Goal: Information Seeking & Learning: Learn about a topic

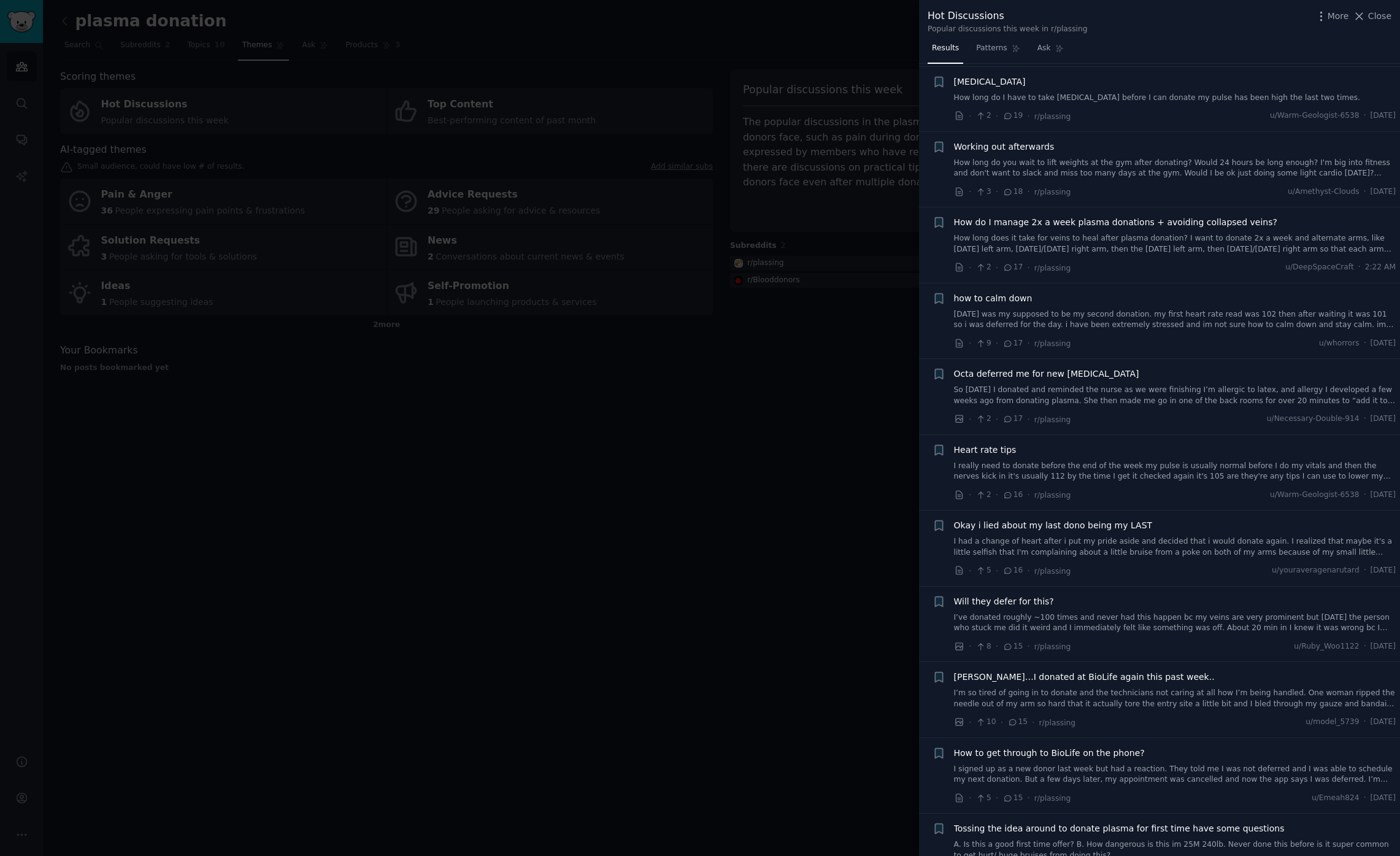
scroll to position [1210, 0]
click at [808, 480] on div at bounding box center [700, 428] width 1400 height 856
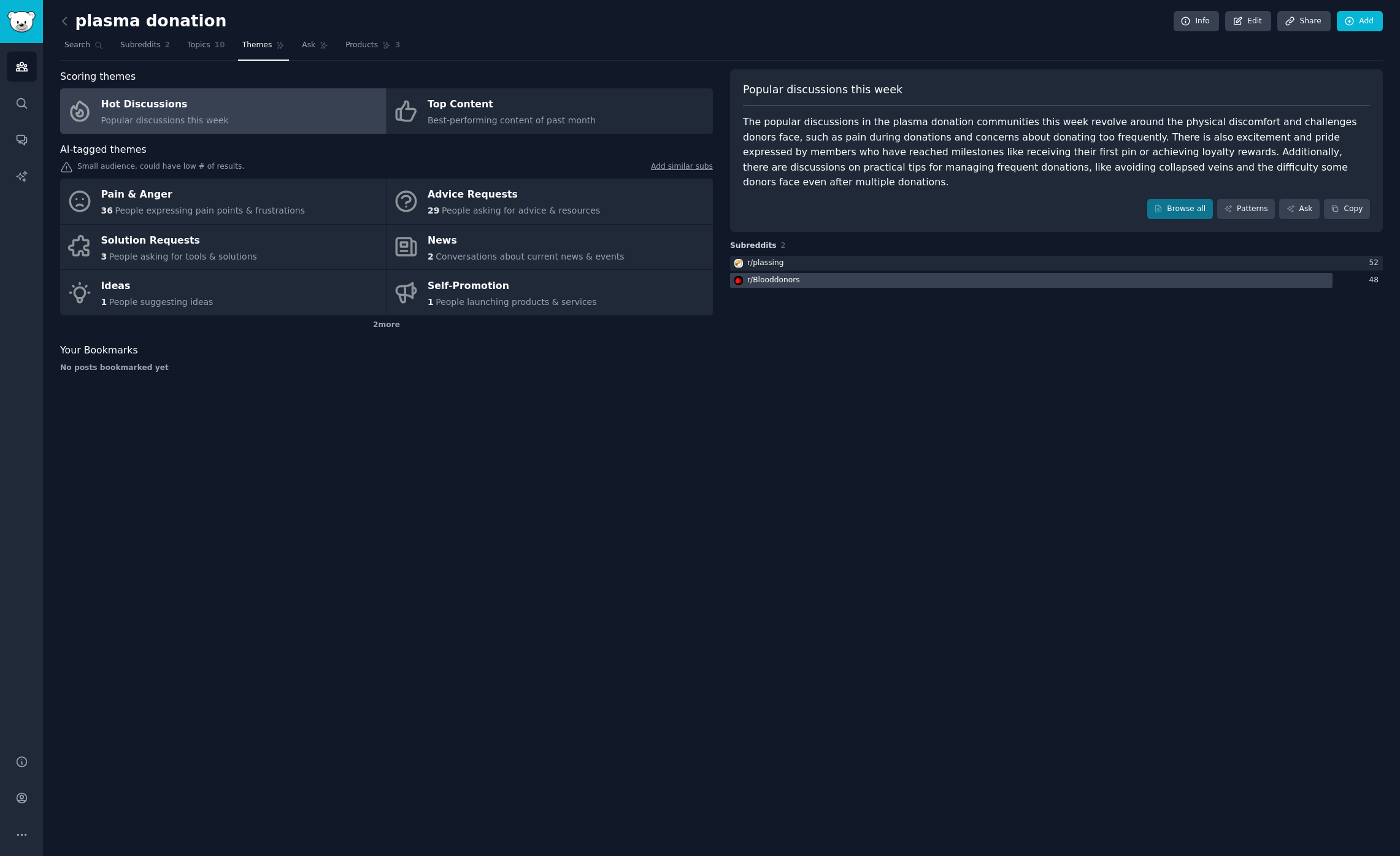
click at [792, 275] on div "r/ Blooddonors" at bounding box center [773, 280] width 53 height 11
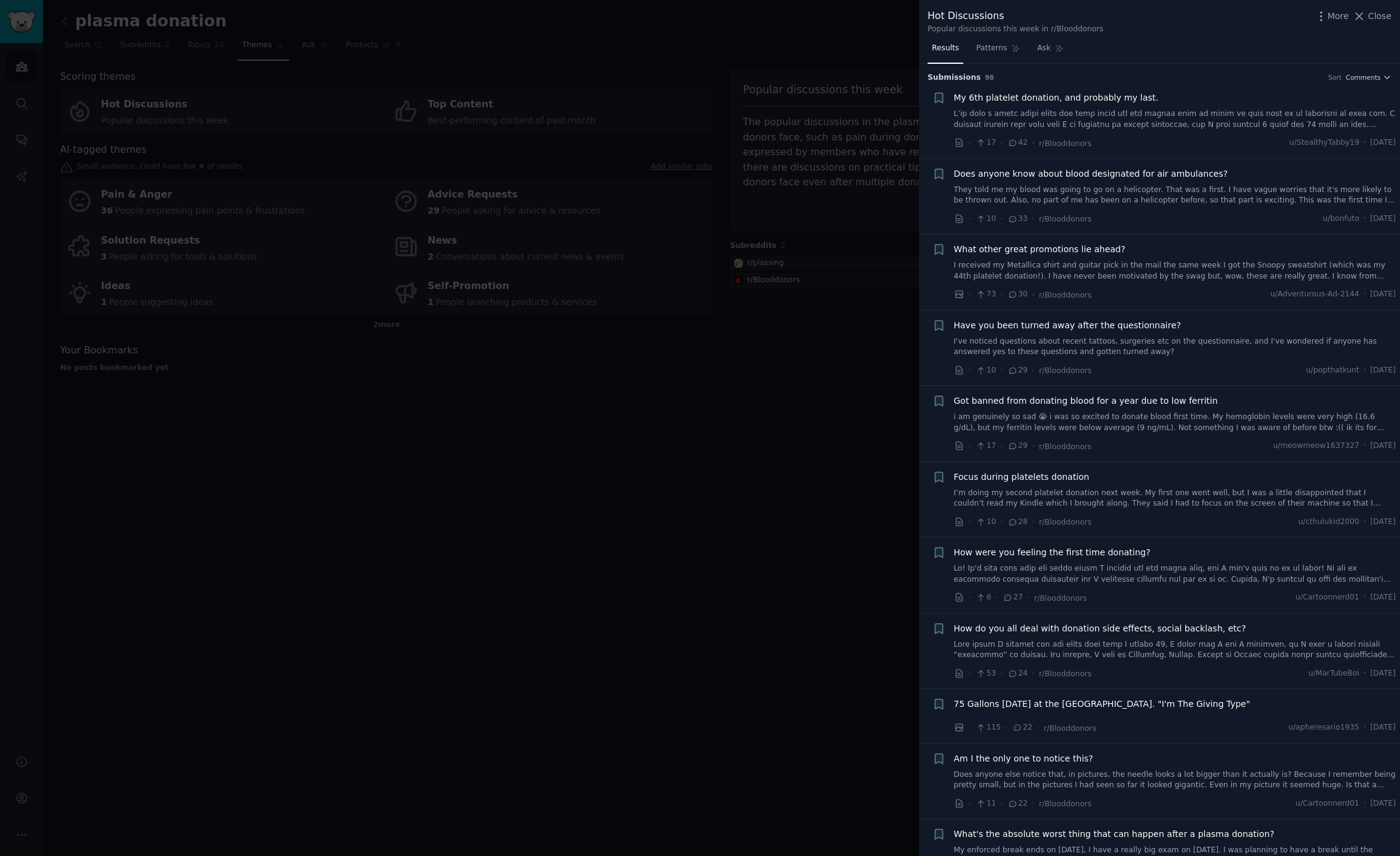
click at [801, 402] on div at bounding box center [700, 428] width 1400 height 856
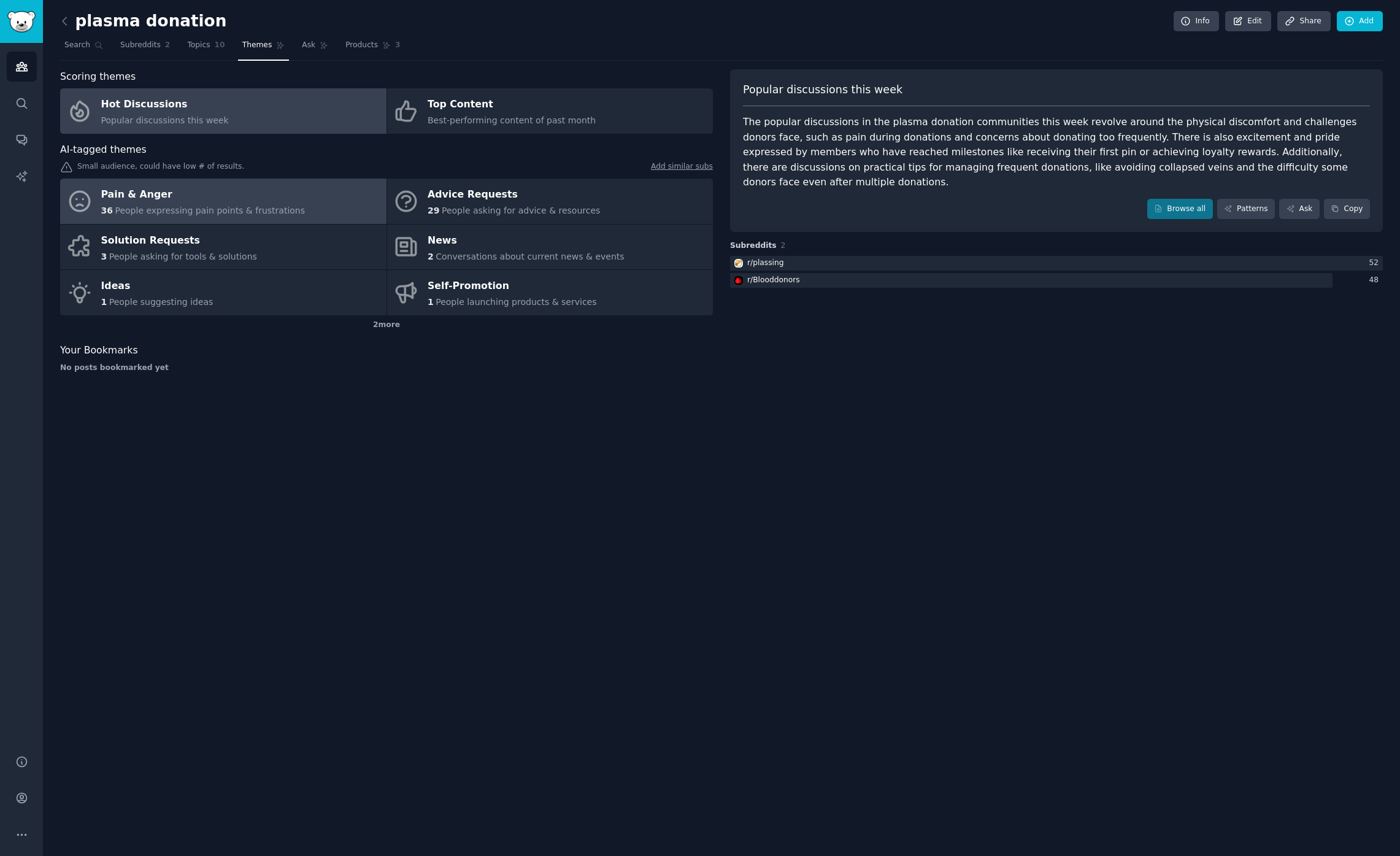
click at [287, 199] on div "Pain & Anger" at bounding box center [203, 195] width 204 height 20
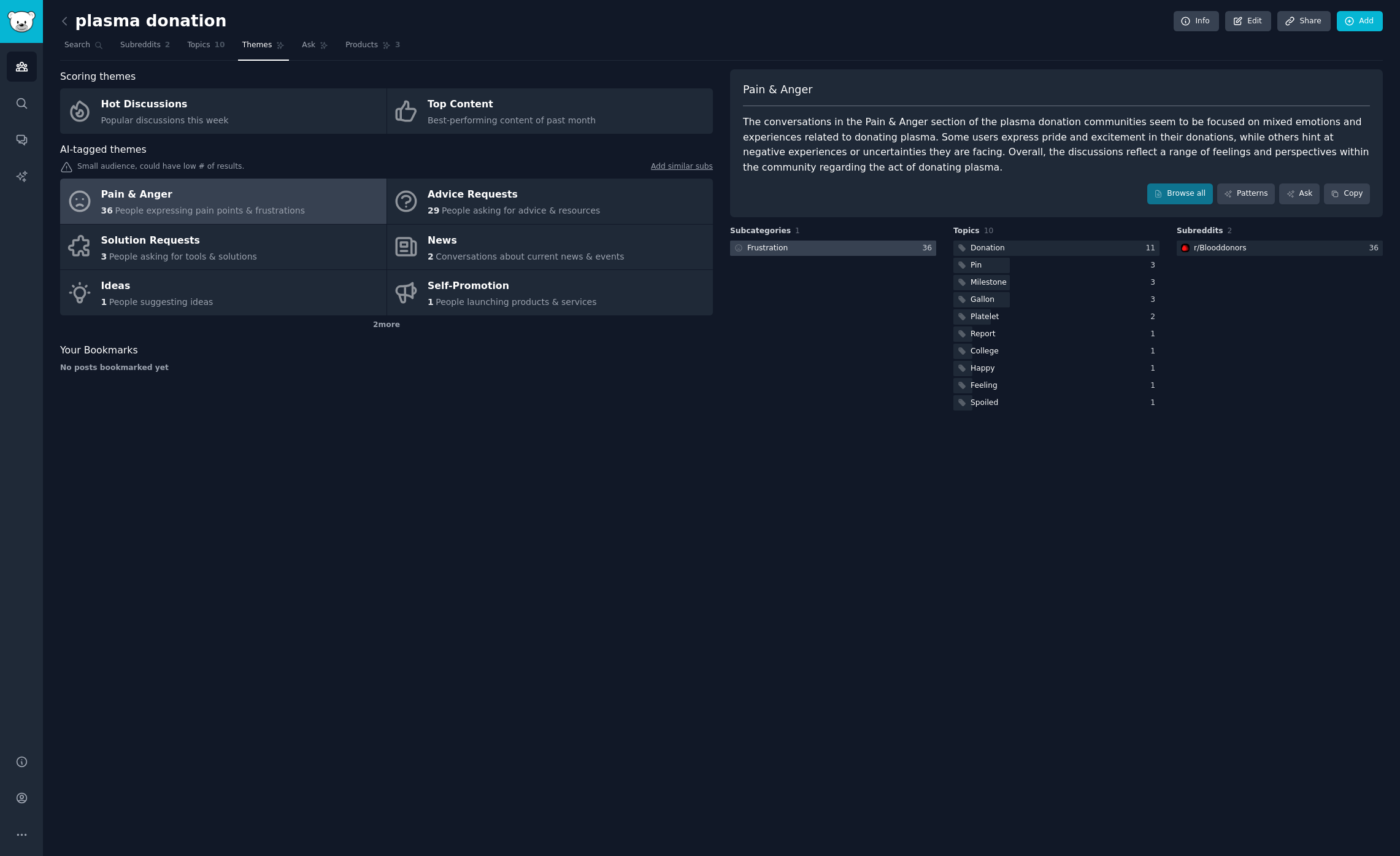
click at [825, 247] on div at bounding box center [833, 248] width 206 height 15
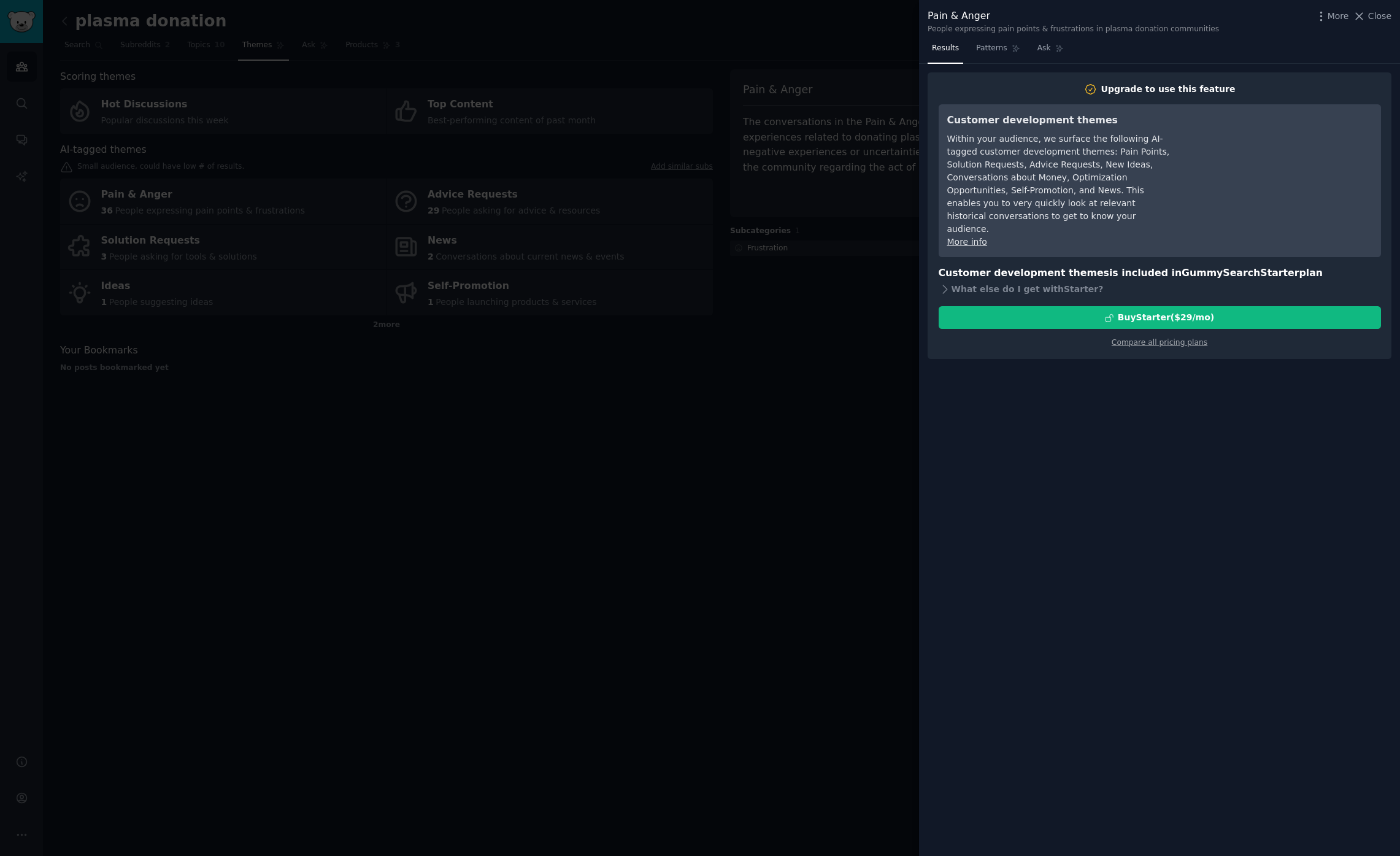
click at [772, 369] on div at bounding box center [700, 428] width 1400 height 856
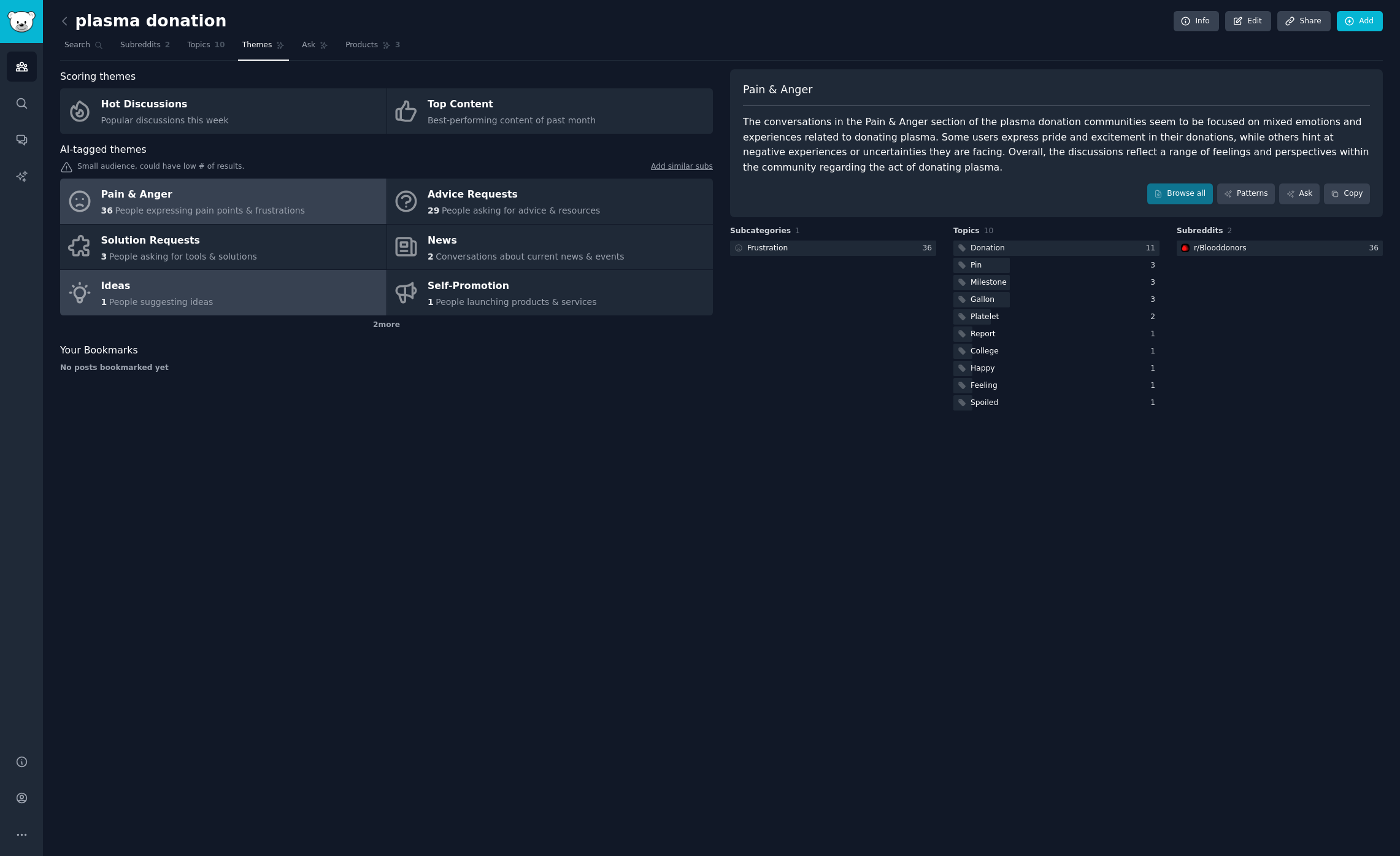
click at [158, 284] on div "Ideas" at bounding box center [157, 286] width 113 height 20
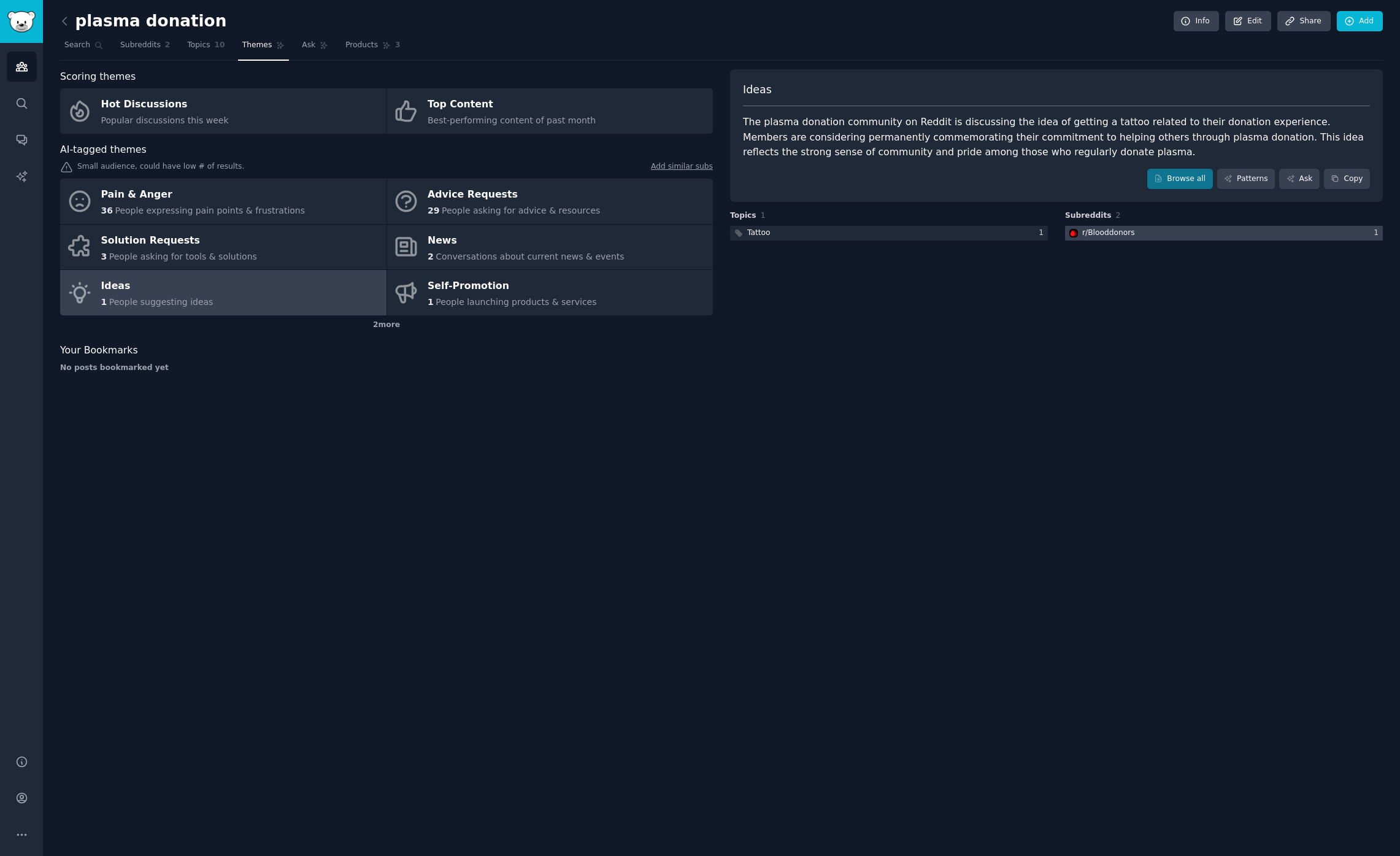
click at [1126, 231] on div "r/ Blooddonors" at bounding box center [1108, 233] width 53 height 11
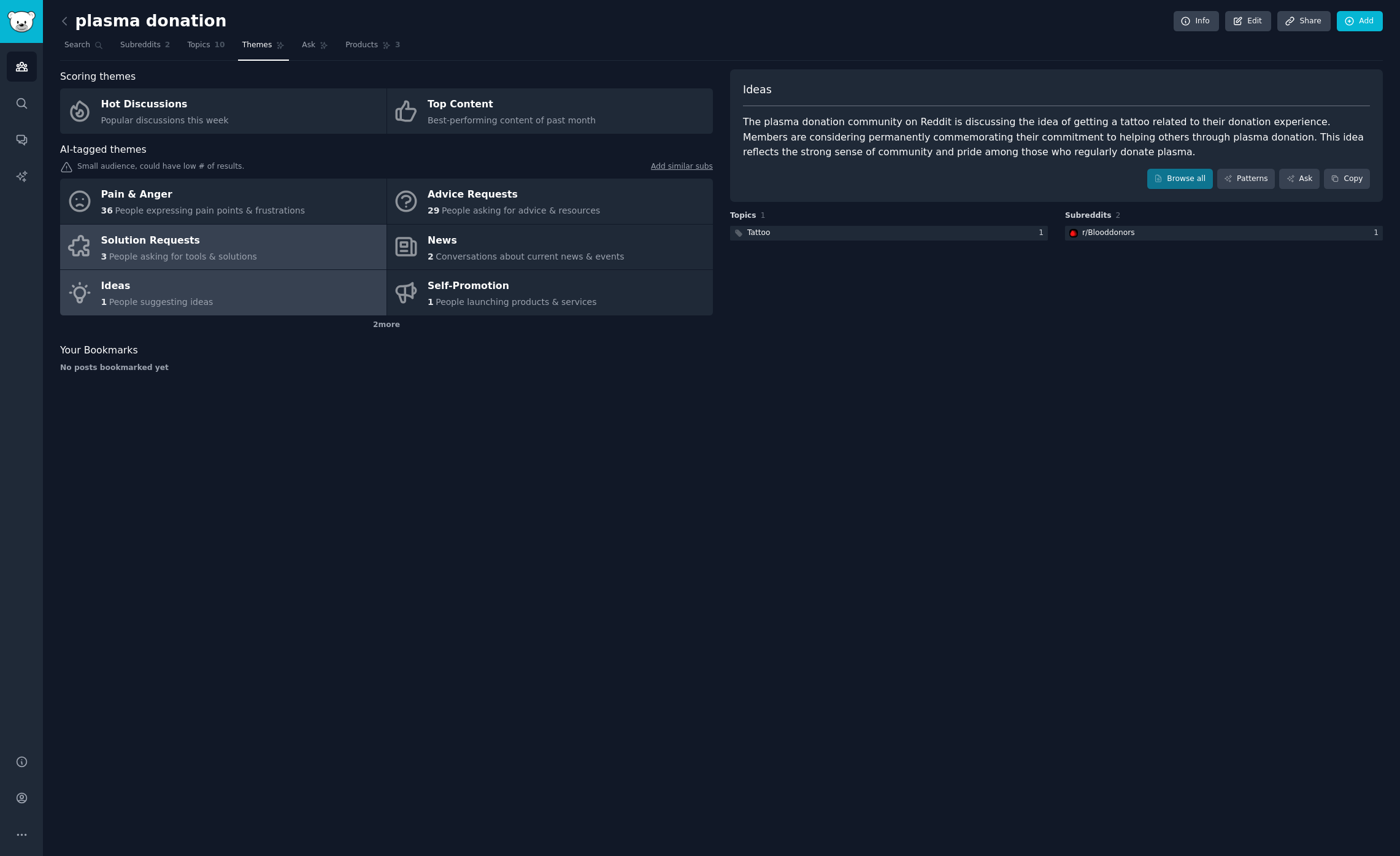
click at [276, 241] on link "Solution Requests 3 People asking for tools & solutions" at bounding box center [223, 247] width 327 height 46
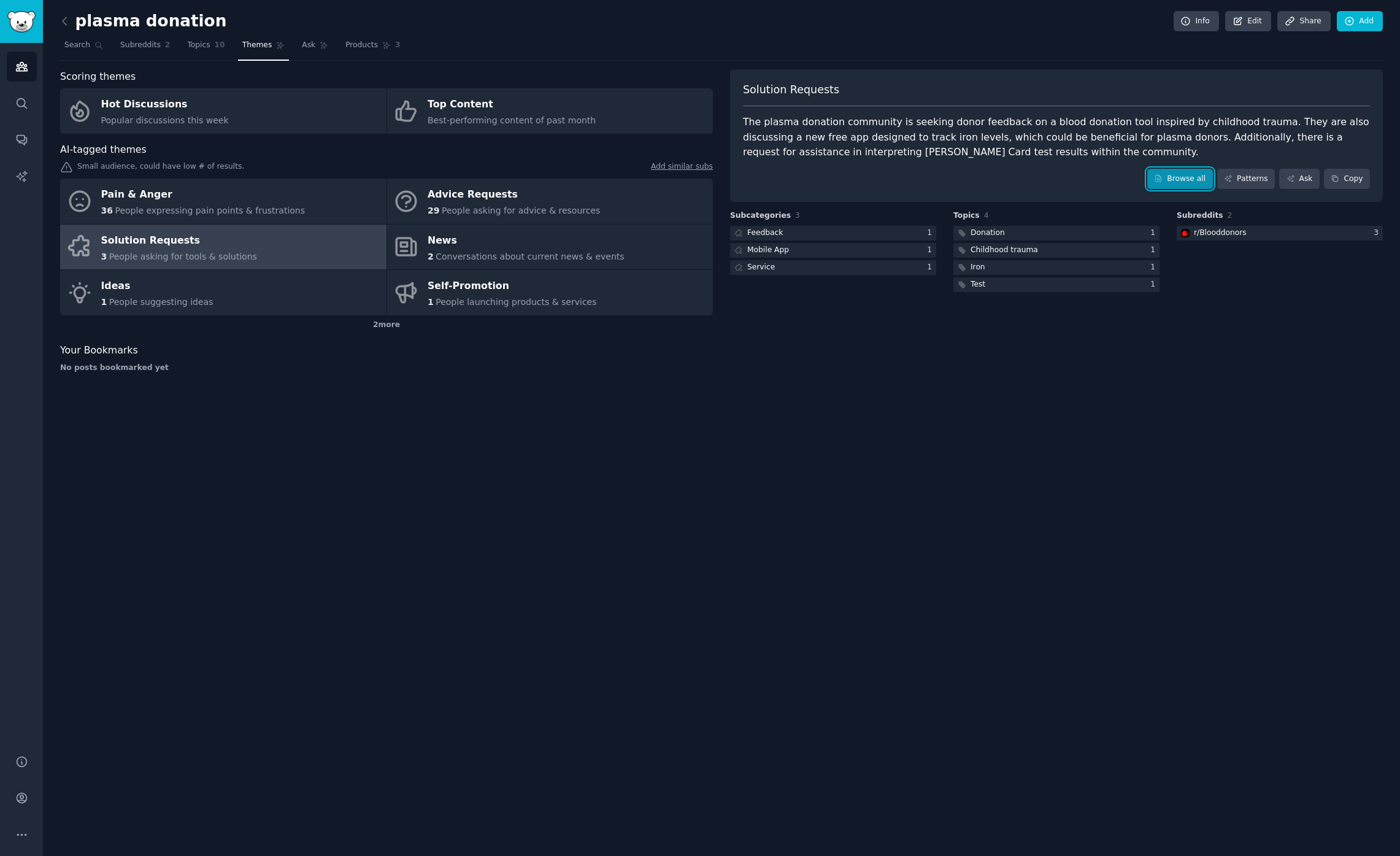
click at [1184, 186] on link "Browse all" at bounding box center [1180, 179] width 65 height 21
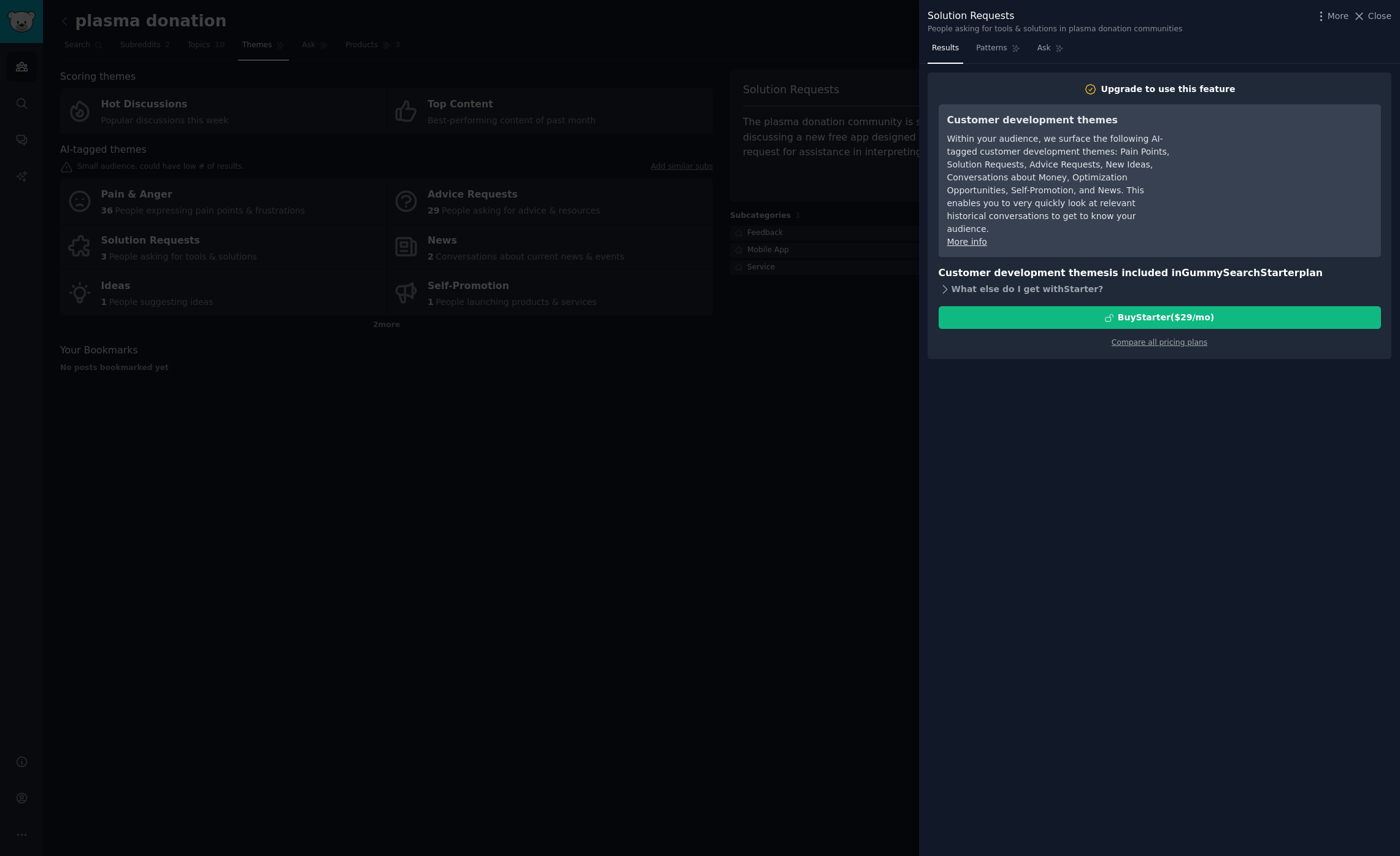
click at [1048, 281] on div "What else do I get with Starter ?" at bounding box center [1159, 288] width 443 height 17
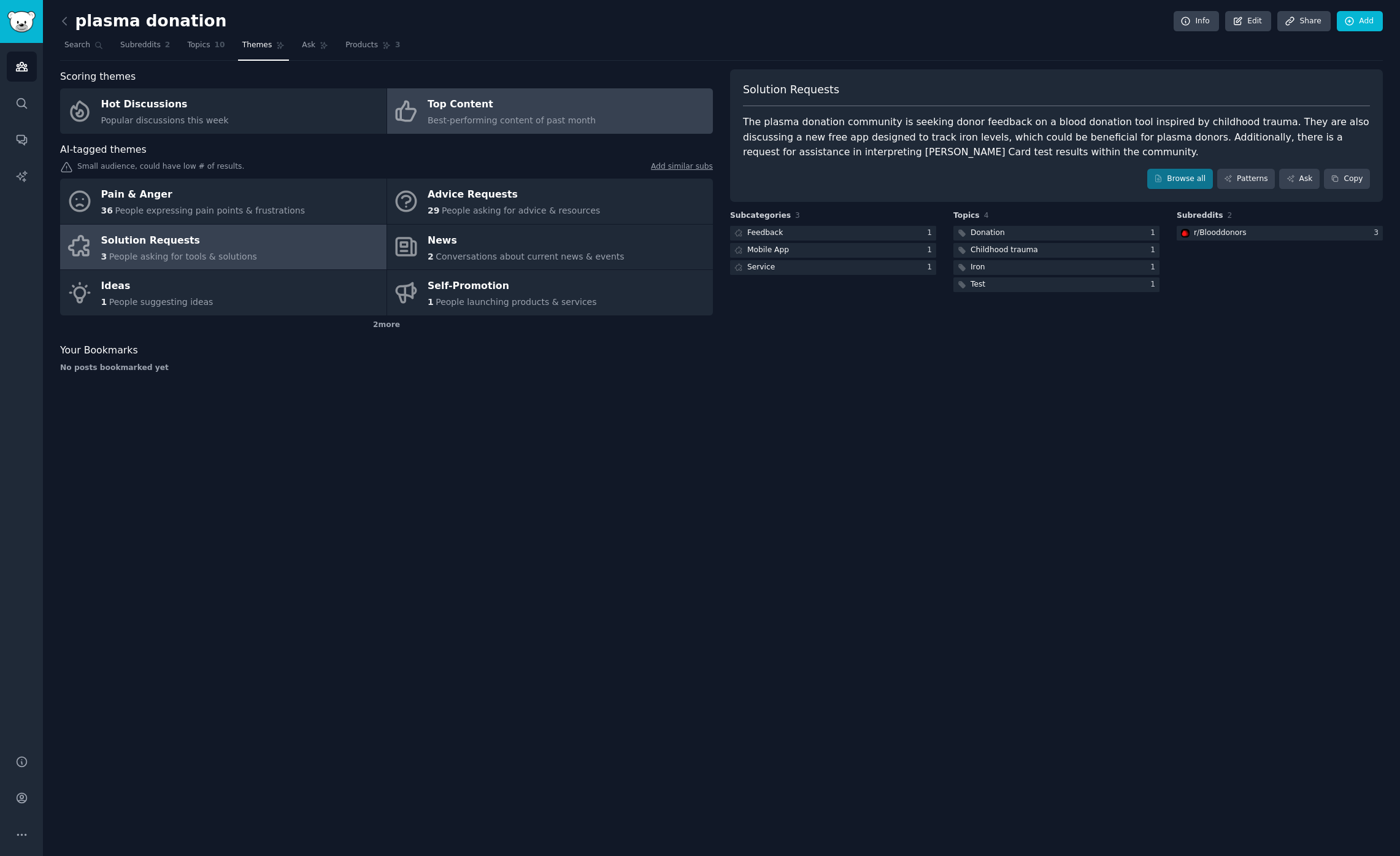
click at [454, 99] on div "Top Content" at bounding box center [512, 105] width 168 height 20
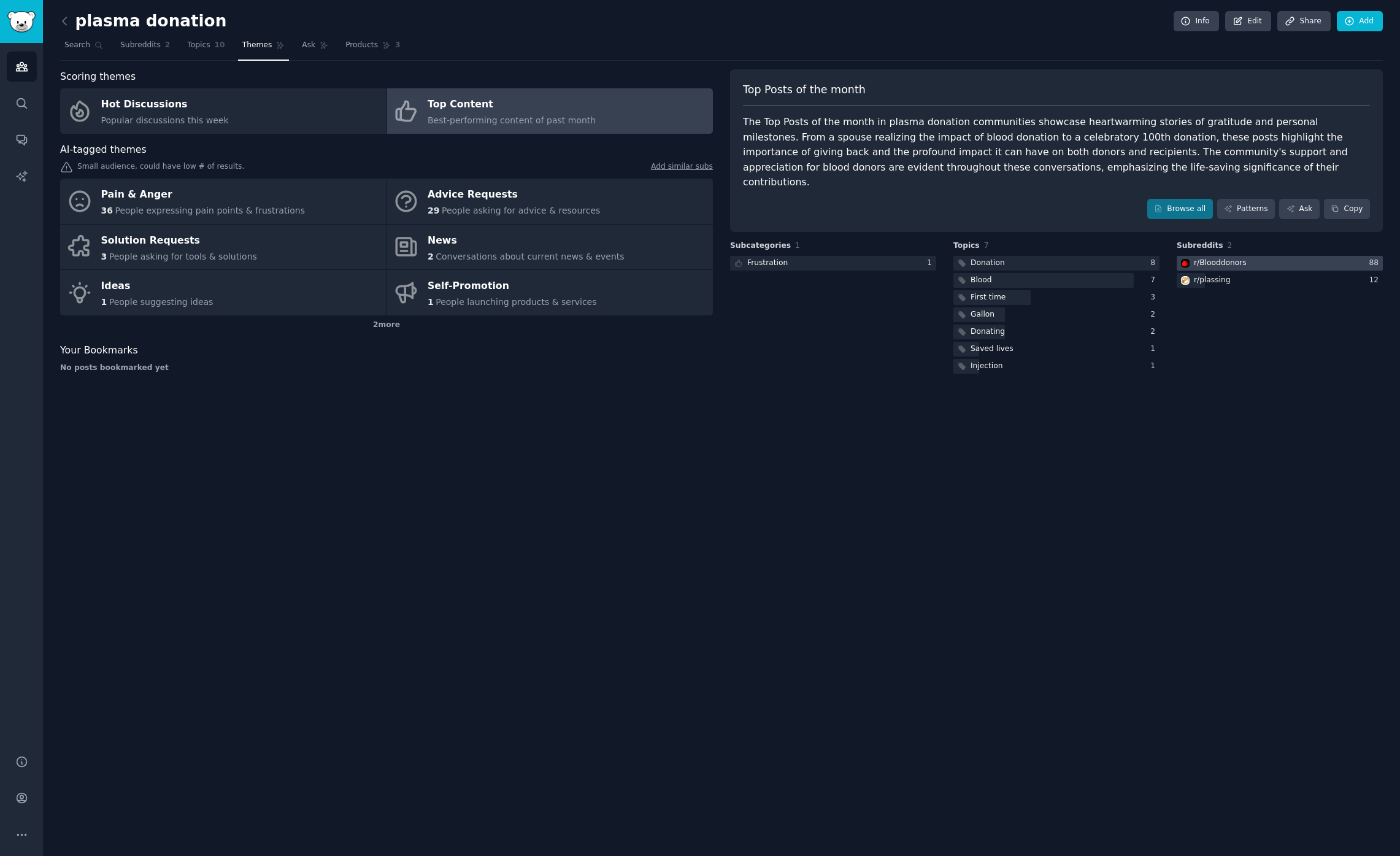
click at [1234, 258] on div "r/ Blooddonors" at bounding box center [1220, 263] width 53 height 11
click at [276, 401] on div "plasma donation Info Edit Share Add Search Subreddits 2 Topics 10 Themes Ask Pr…" at bounding box center [721, 428] width 1357 height 856
